Goal: Find specific page/section: Find specific page/section

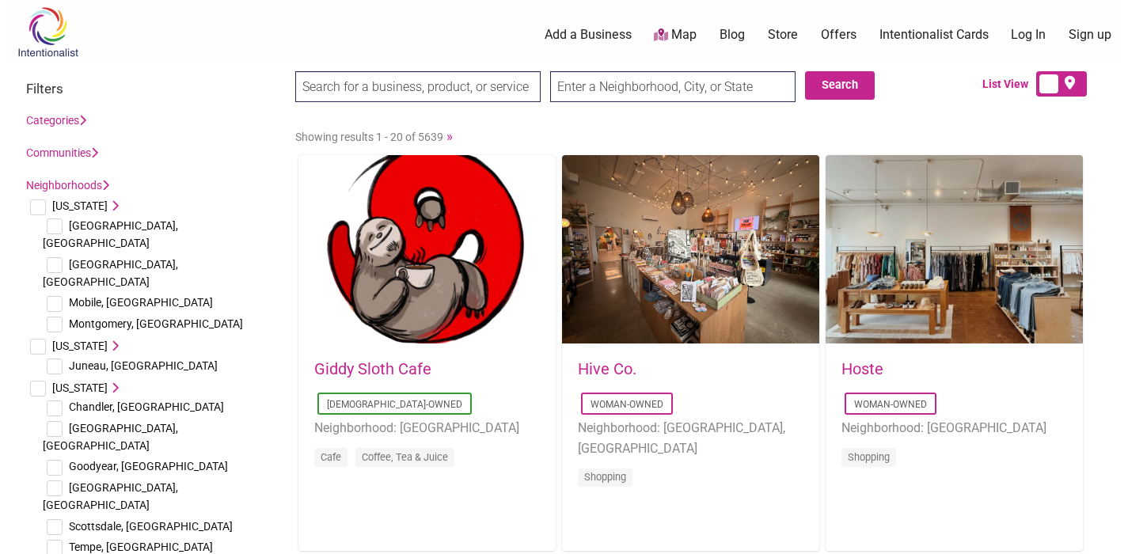
click at [635, 91] on input "text" at bounding box center [672, 86] width 245 height 31
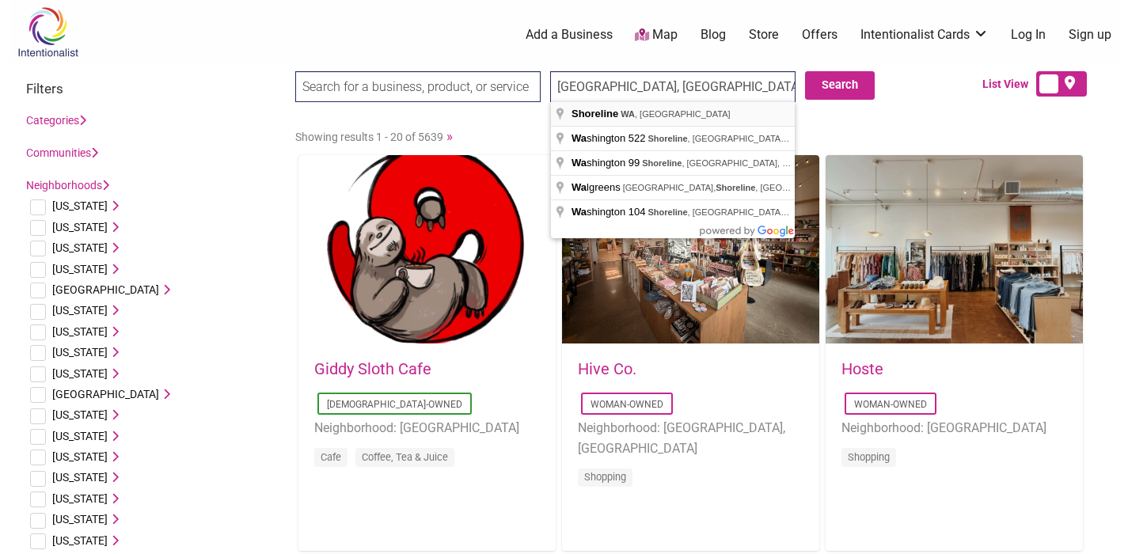
type input "[GEOGRAPHIC_DATA], [GEOGRAPHIC_DATA], [GEOGRAPHIC_DATA]"
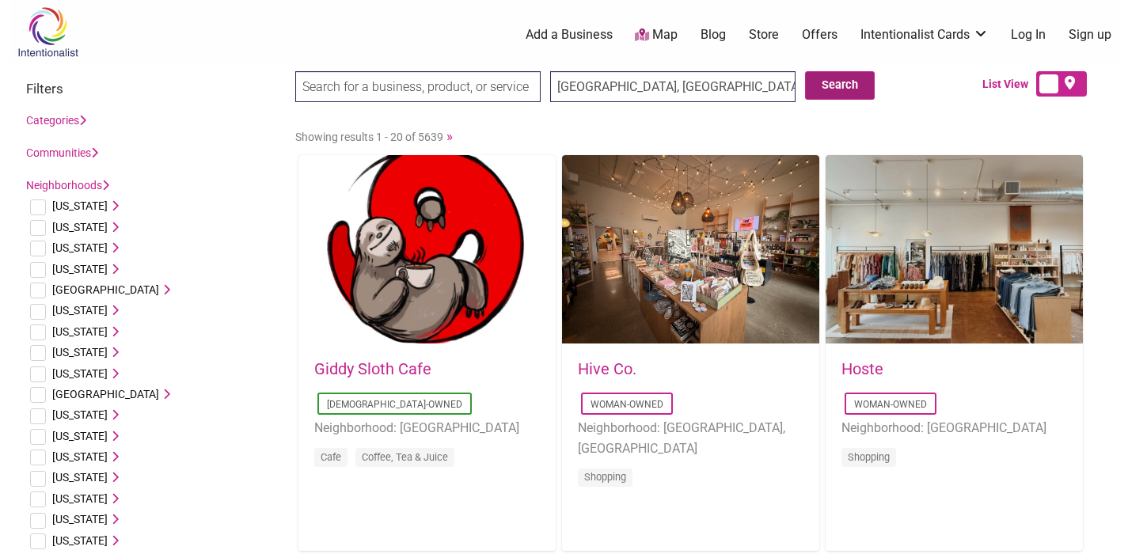
click at [852, 82] on button "Search" at bounding box center [840, 85] width 70 height 28
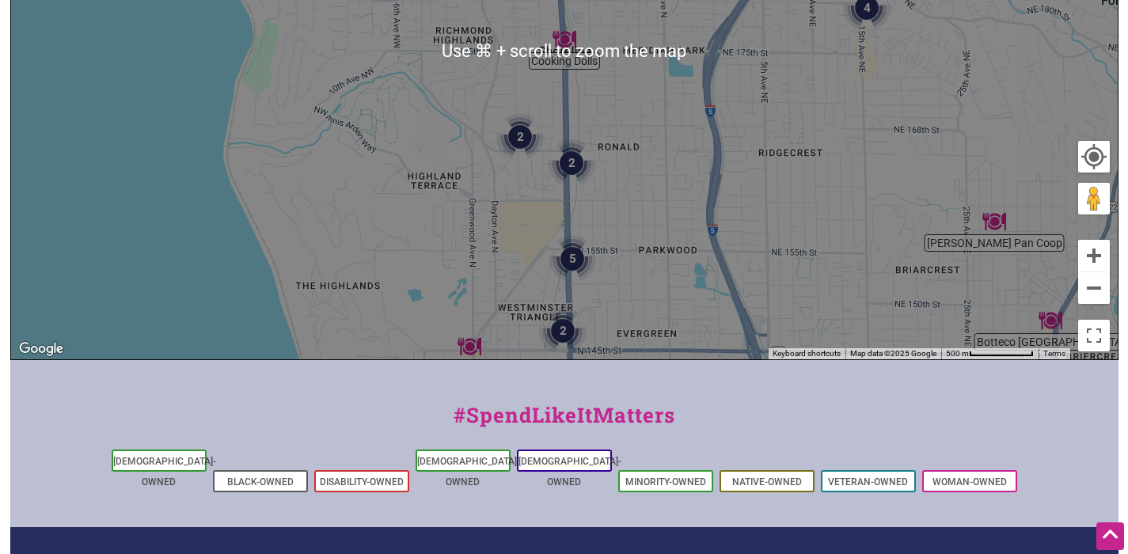
scroll to position [443, 0]
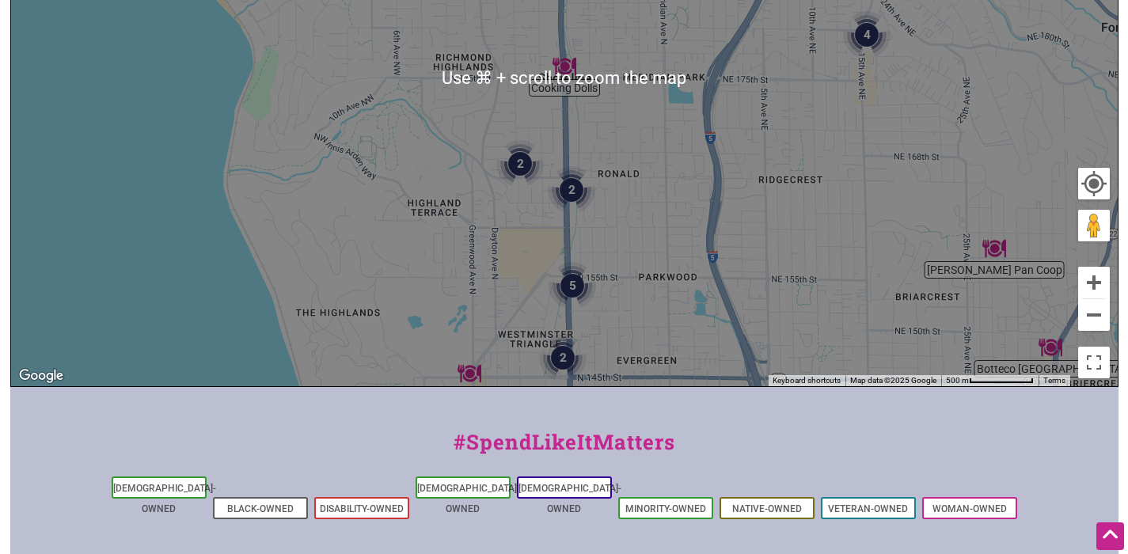
click at [575, 286] on img "5" at bounding box center [571, 285] width 47 height 47
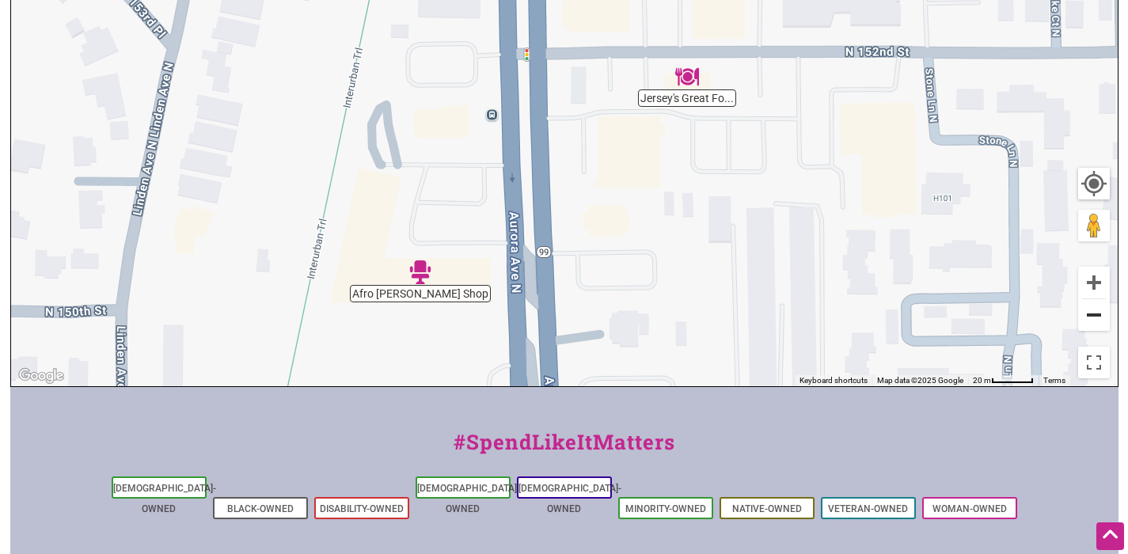
click at [1095, 320] on button "Zoom out" at bounding box center [1094, 315] width 32 height 32
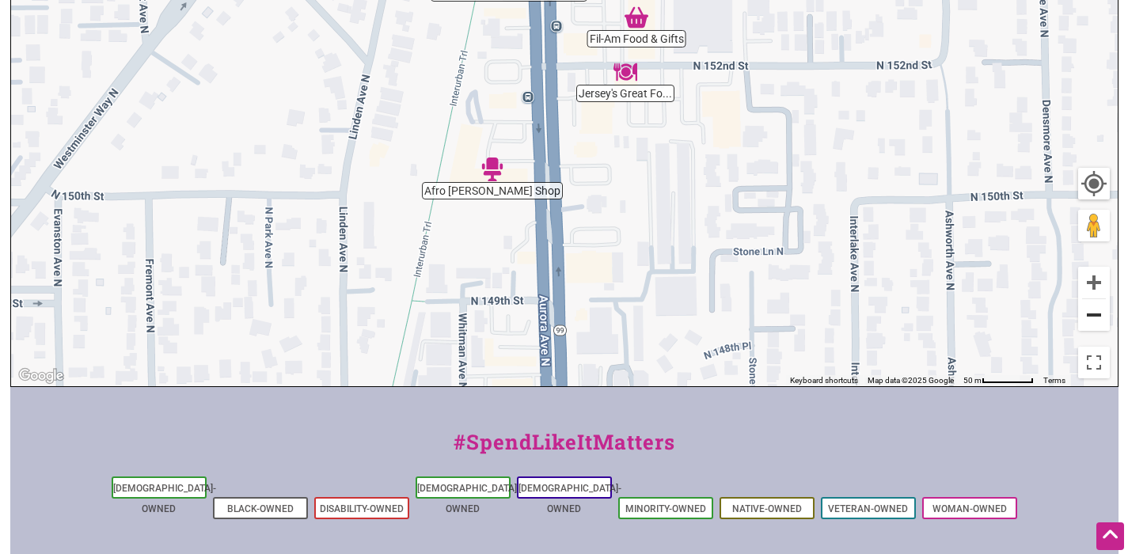
click at [1095, 320] on button "Zoom out" at bounding box center [1094, 315] width 32 height 32
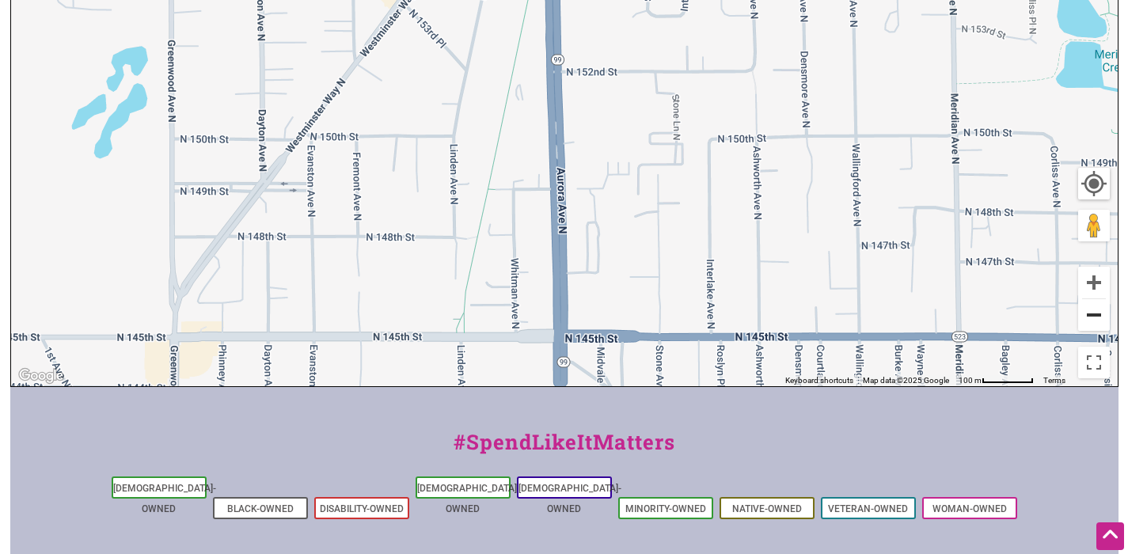
click at [1095, 320] on button "Zoom out" at bounding box center [1094, 315] width 32 height 32
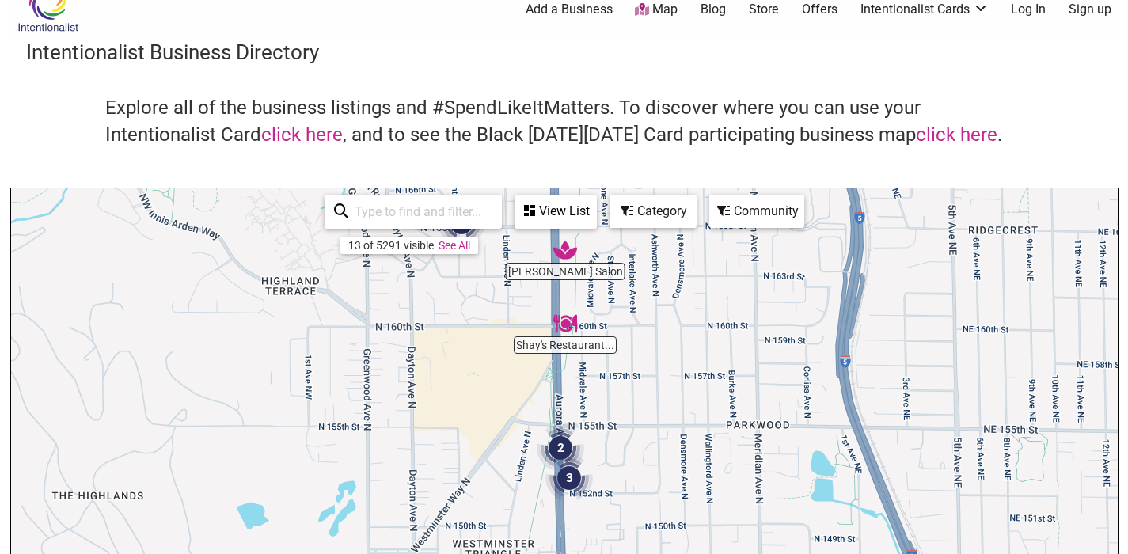
scroll to position [19, 0]
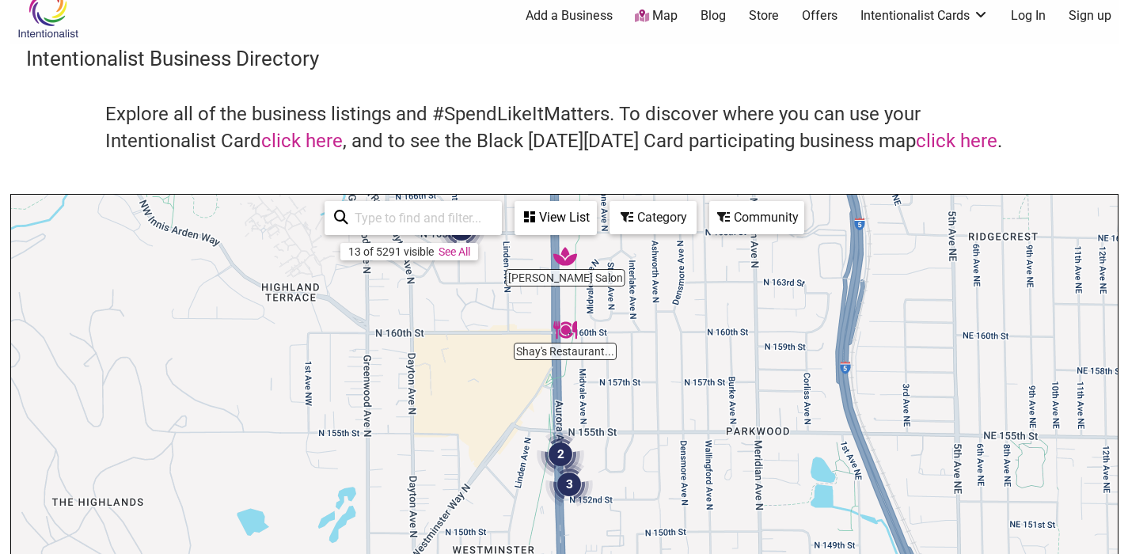
click at [555, 210] on div "View List" at bounding box center [555, 218] width 79 height 30
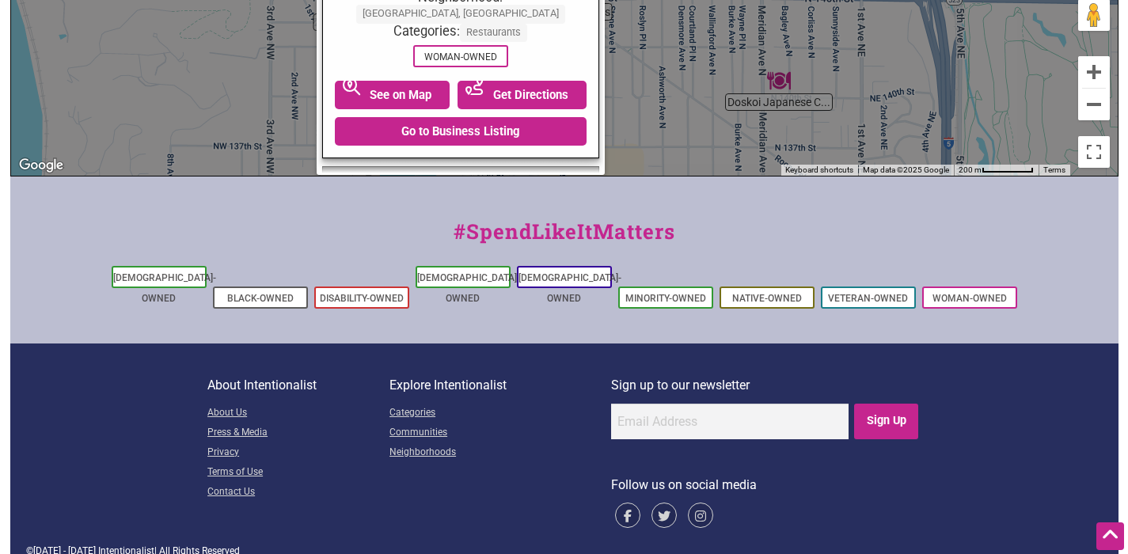
scroll to position [0, 0]
